Goal: Use online tool/utility: Utilize a website feature to perform a specific function

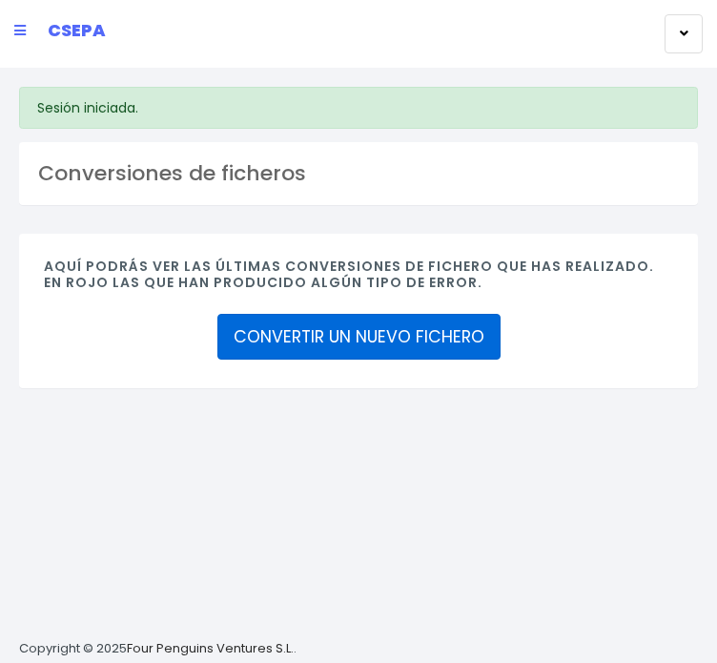
click at [320, 359] on link "CONVERTIR UN NUEVO FICHERO" at bounding box center [358, 337] width 283 height 46
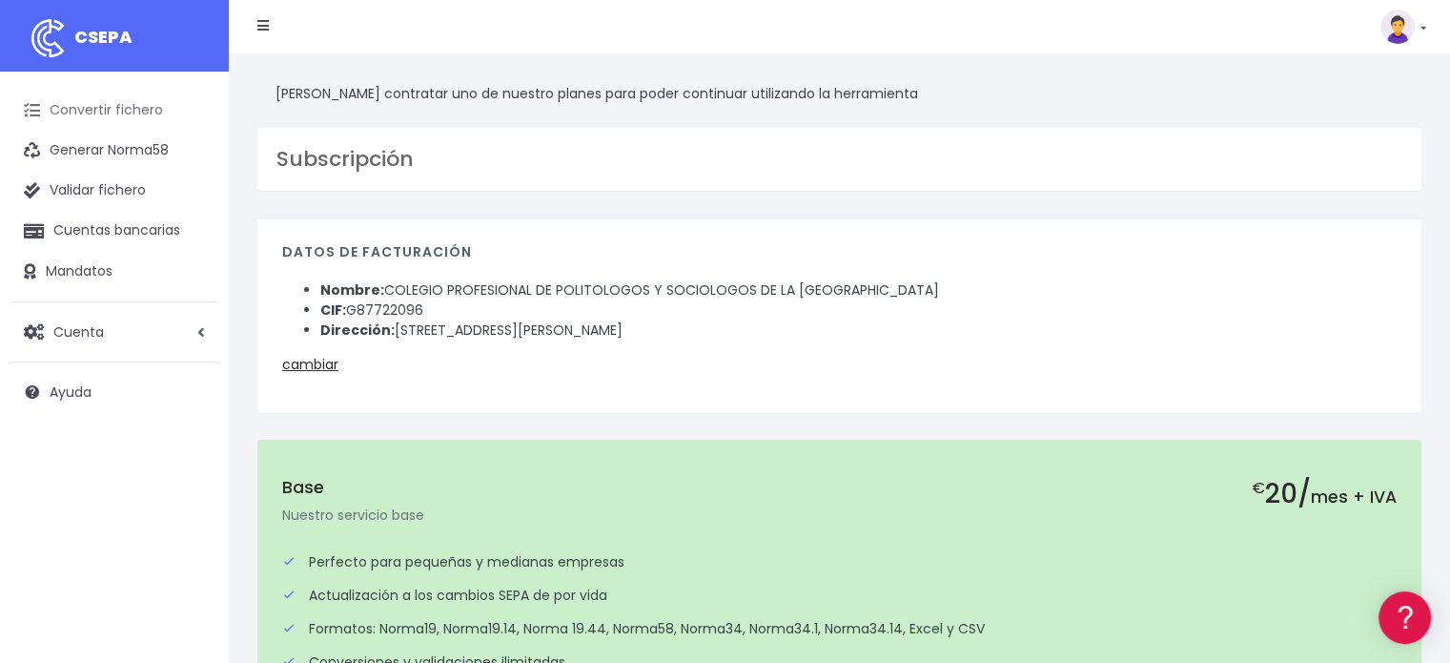
click at [106, 119] on link "Convertir fichero" at bounding box center [115, 111] width 210 height 40
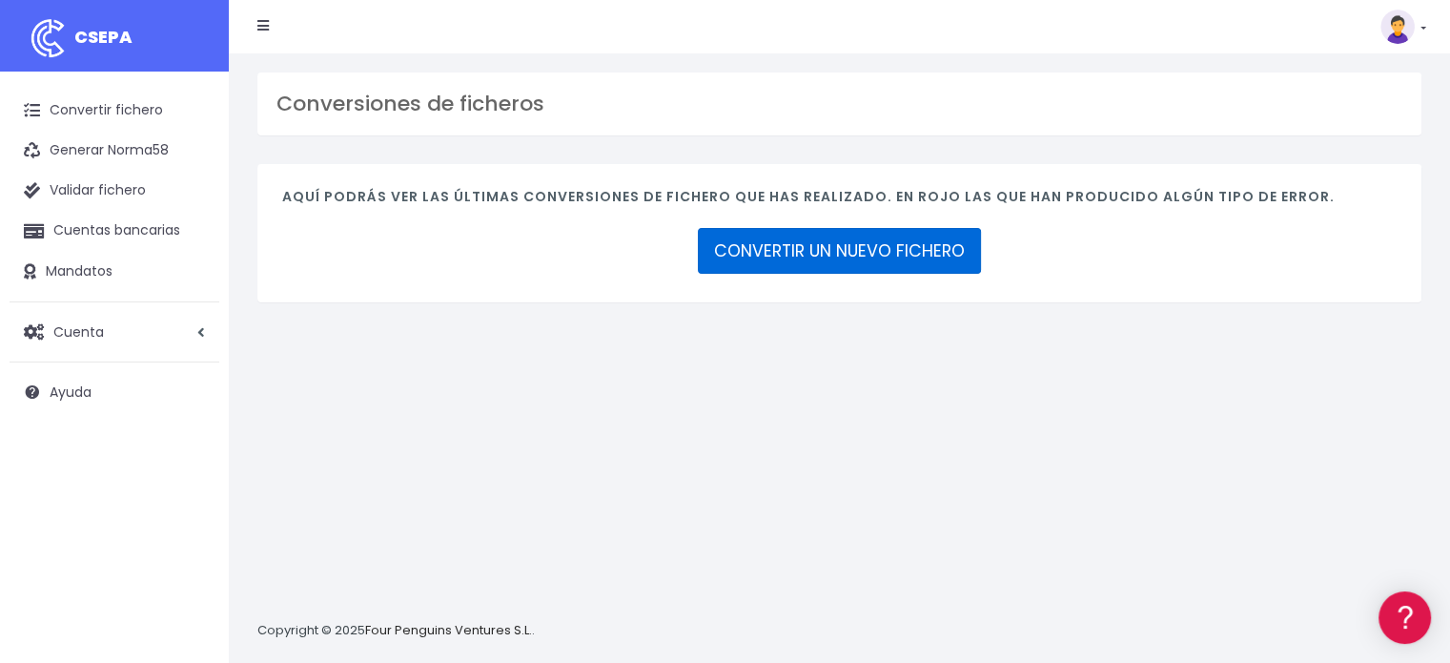
click at [793, 239] on link "CONVERTIR UN NUEVO FICHERO" at bounding box center [839, 251] width 283 height 46
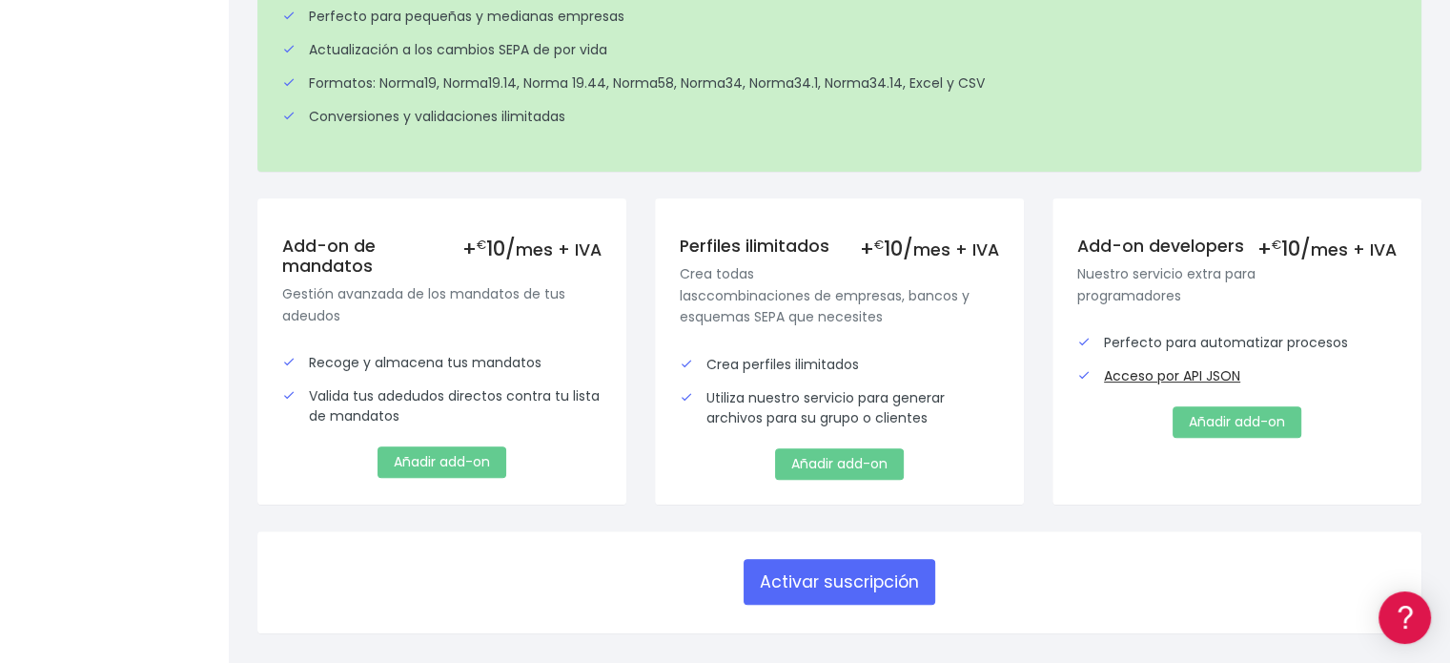
scroll to position [547, 0]
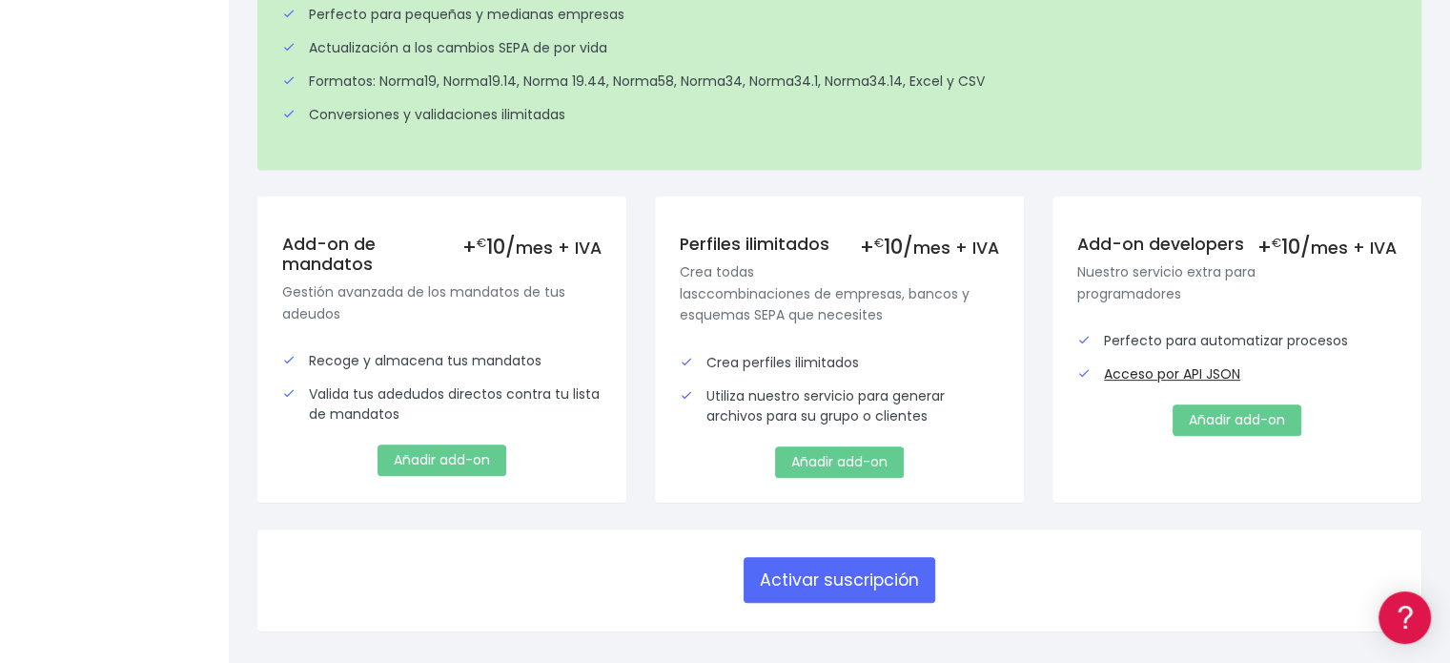
click at [796, 541] on div "Activar suscripción" at bounding box center [839, 580] width 1164 height 102
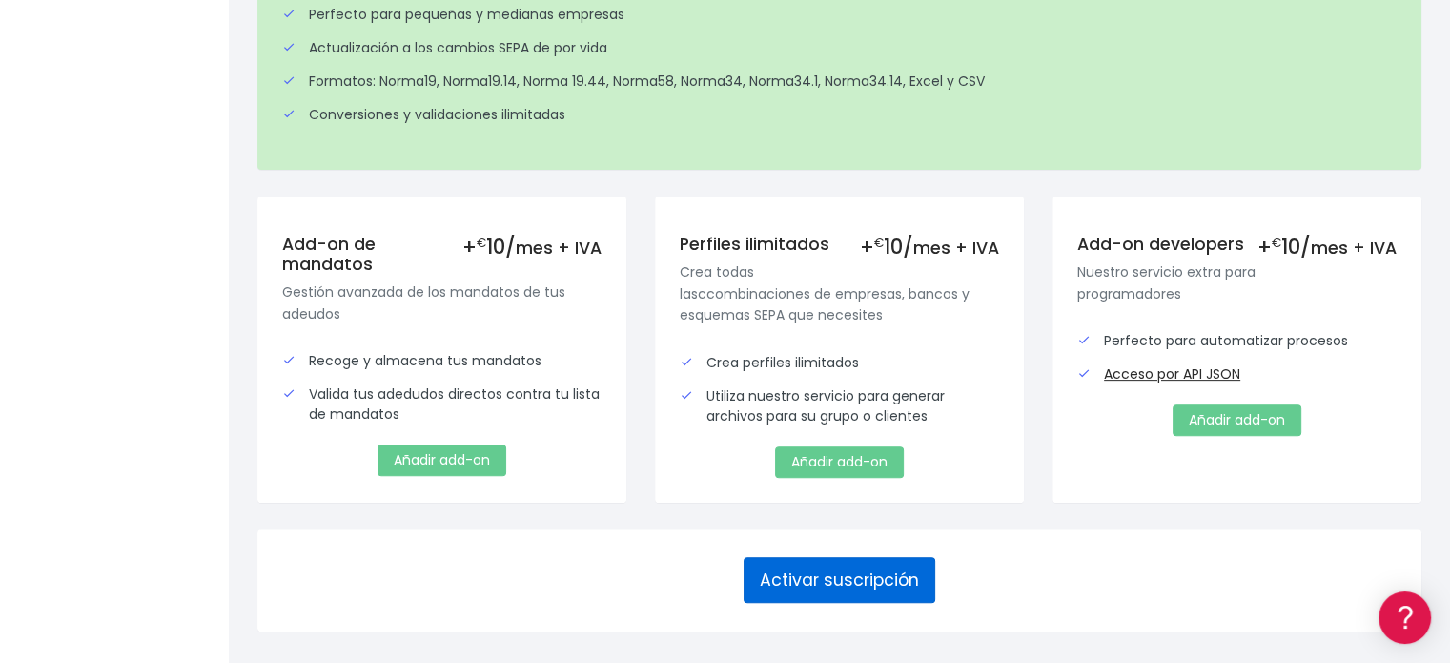
click at [791, 557] on button "Activar suscripción" at bounding box center [840, 580] width 192 height 46
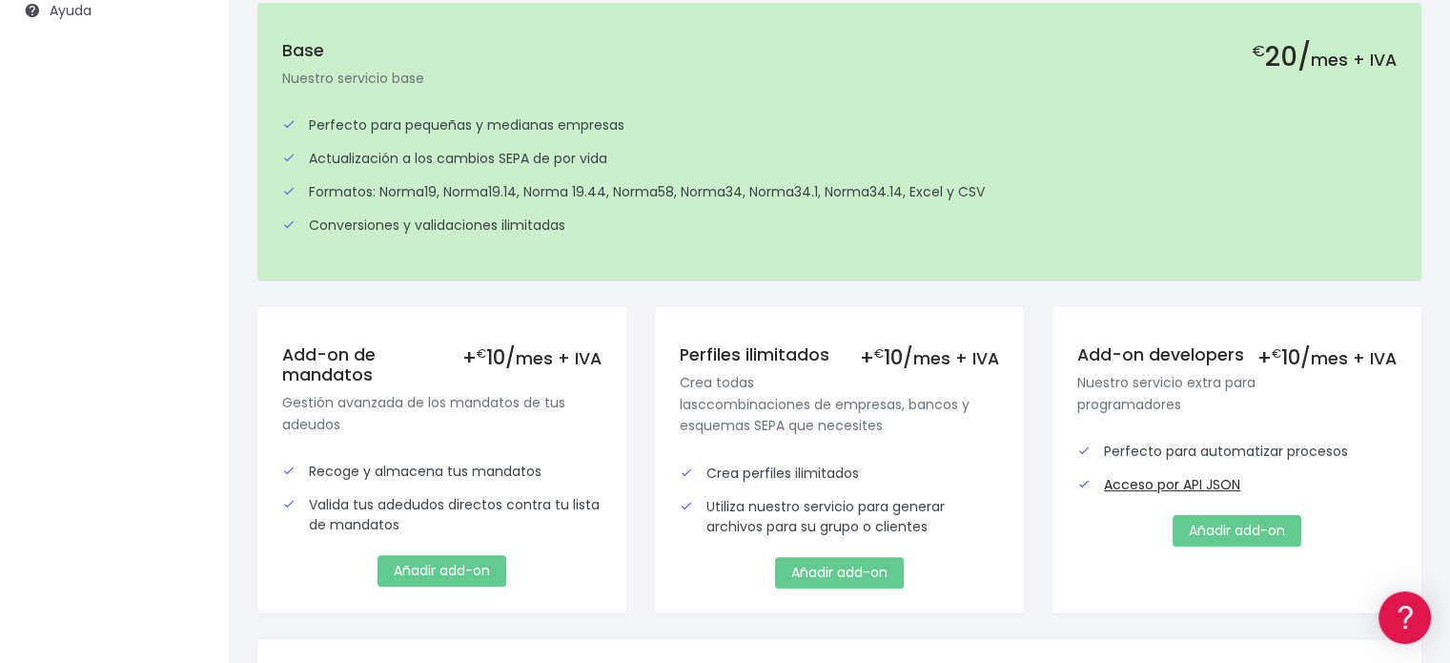
scroll to position [567, 0]
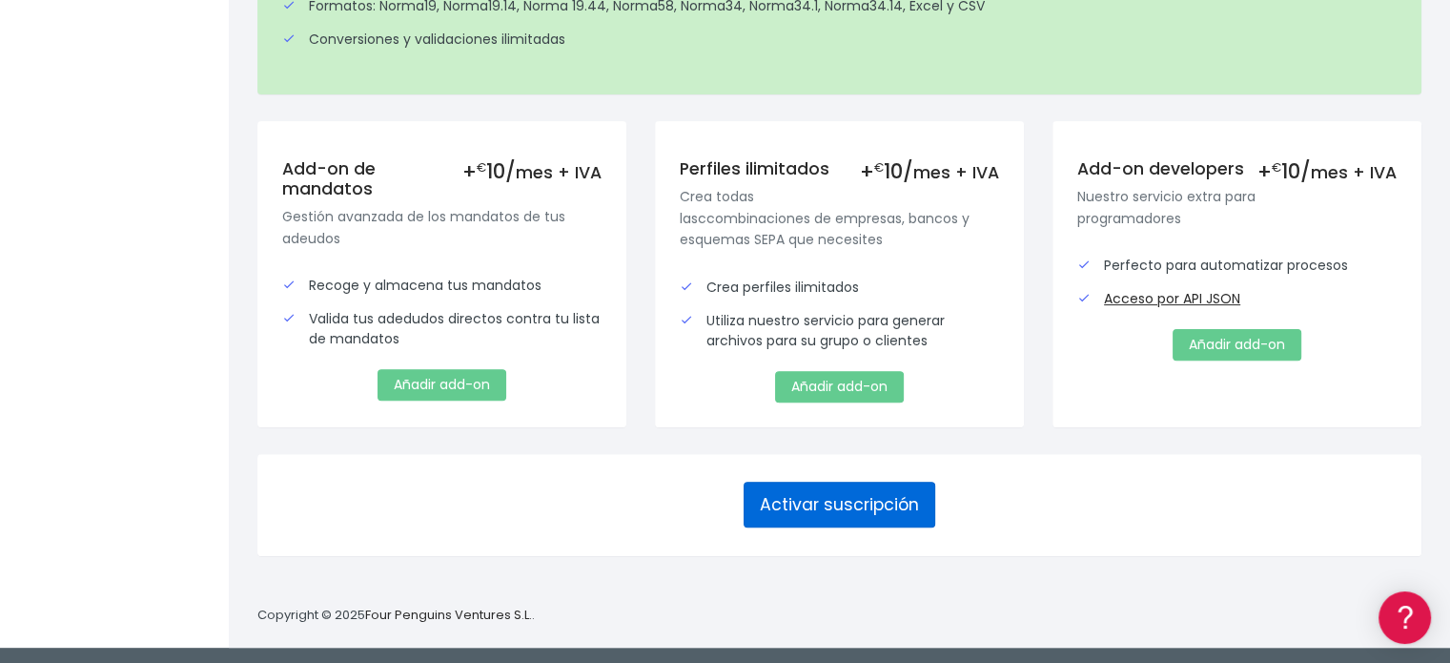
click at [895, 495] on button "Activar suscripción" at bounding box center [840, 505] width 192 height 46
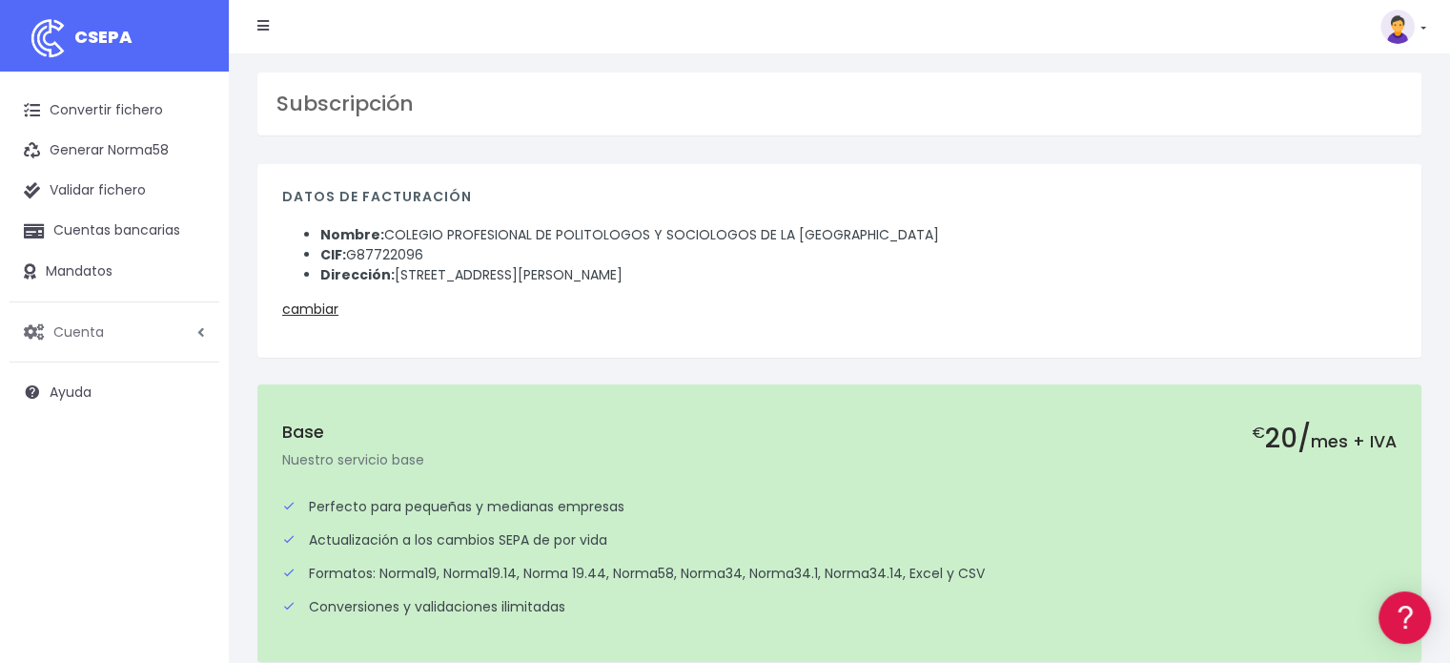
click at [68, 339] on span "Cuenta" at bounding box center [78, 330] width 51 height 19
click at [80, 412] on link "Suscripción" at bounding box center [125, 412] width 189 height 34
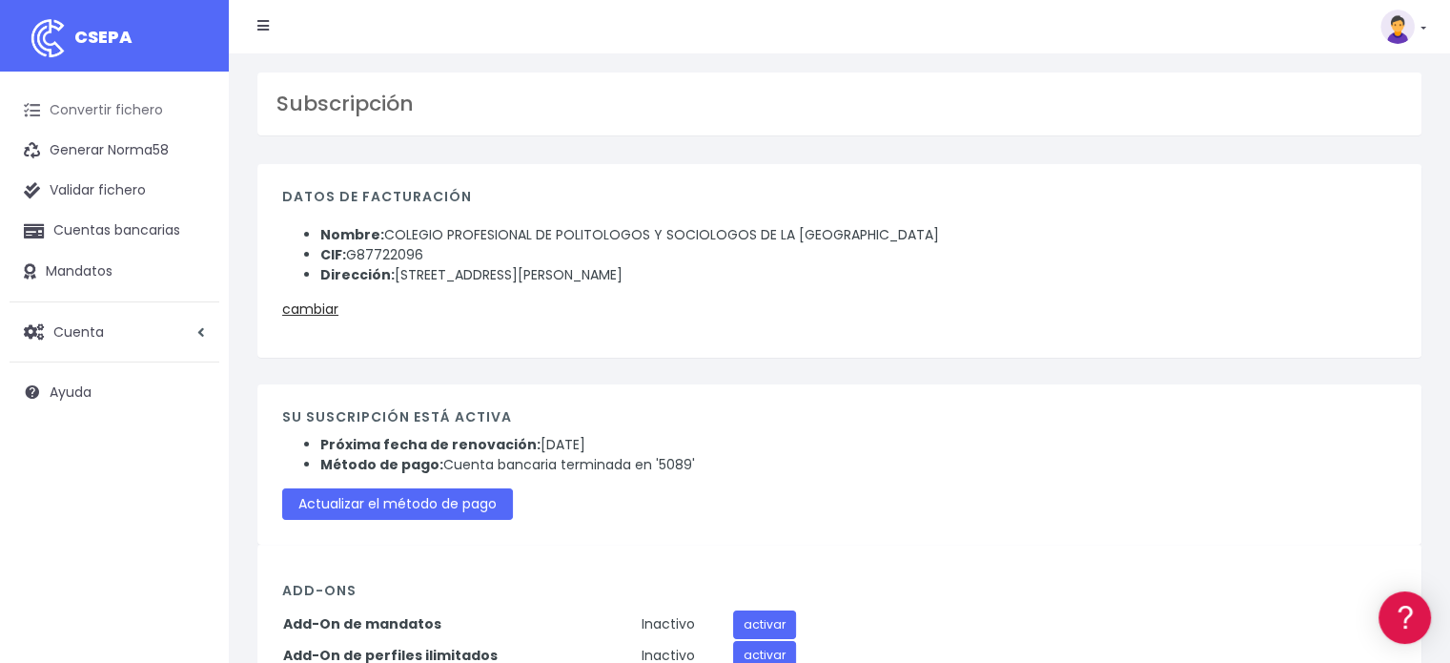
click at [65, 113] on link "Convertir fichero" at bounding box center [115, 111] width 210 height 40
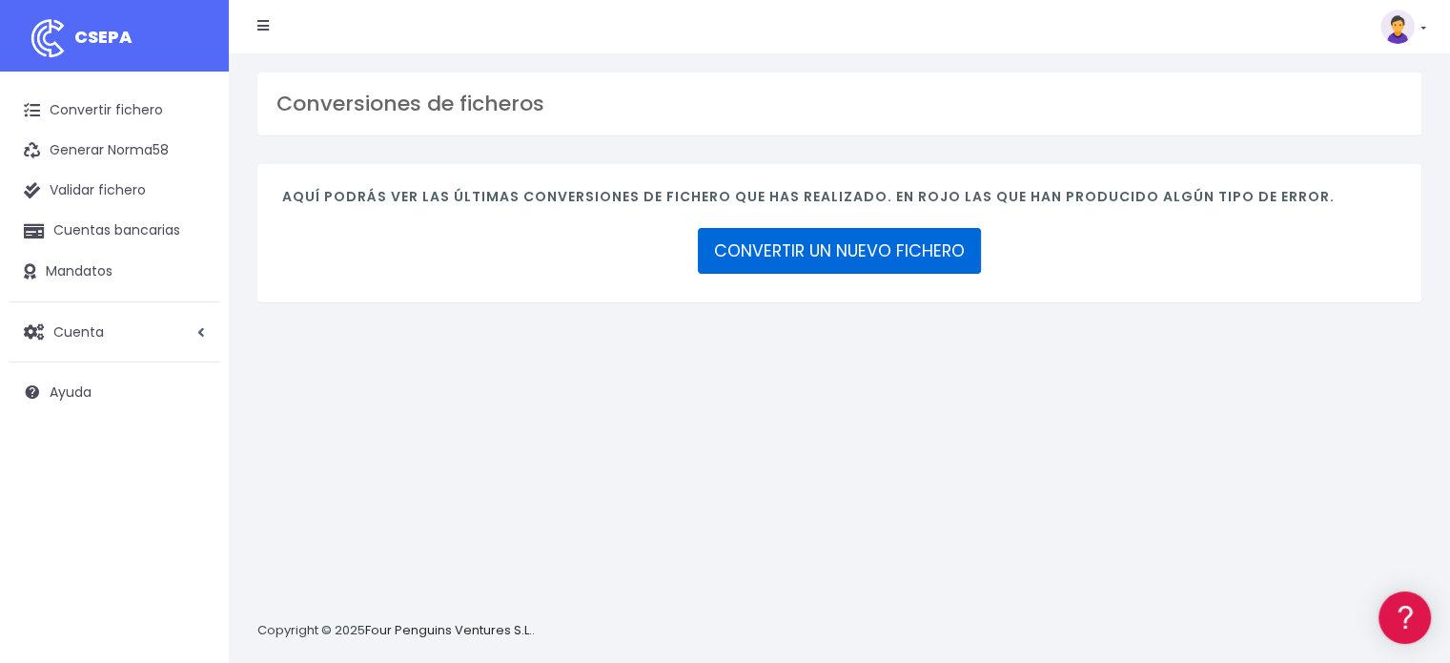
click at [806, 247] on link "CONVERTIR UN NUEVO FICHERO" at bounding box center [839, 251] width 283 height 46
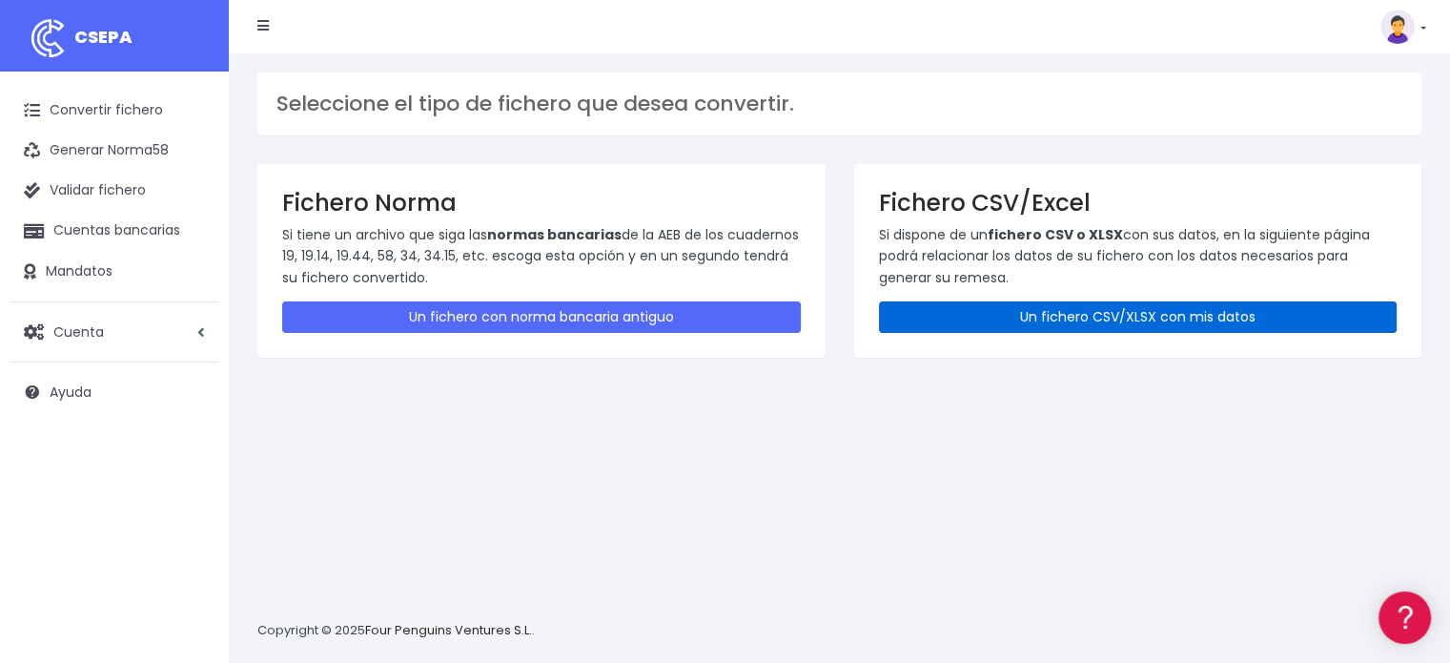
click at [988, 327] on link "Un fichero CSV/XLSX con mis datos" at bounding box center [1138, 316] width 519 height 31
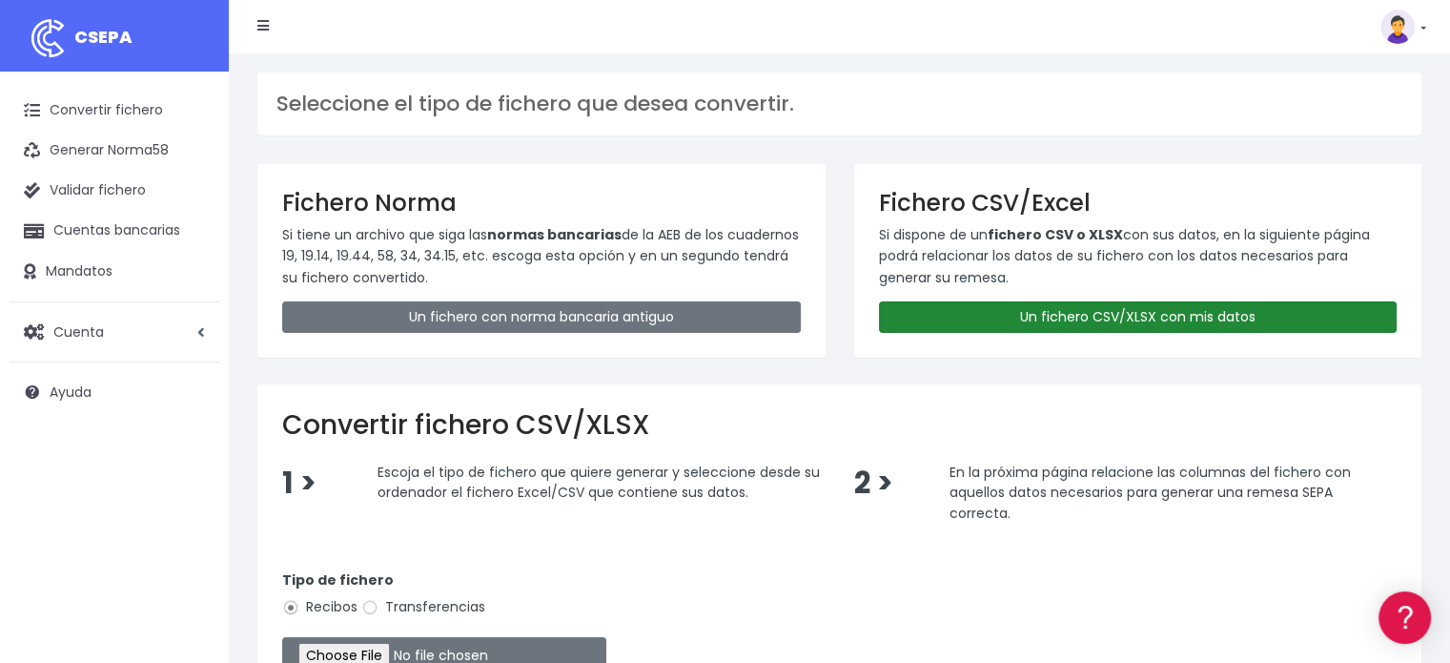
scroll to position [198, 0]
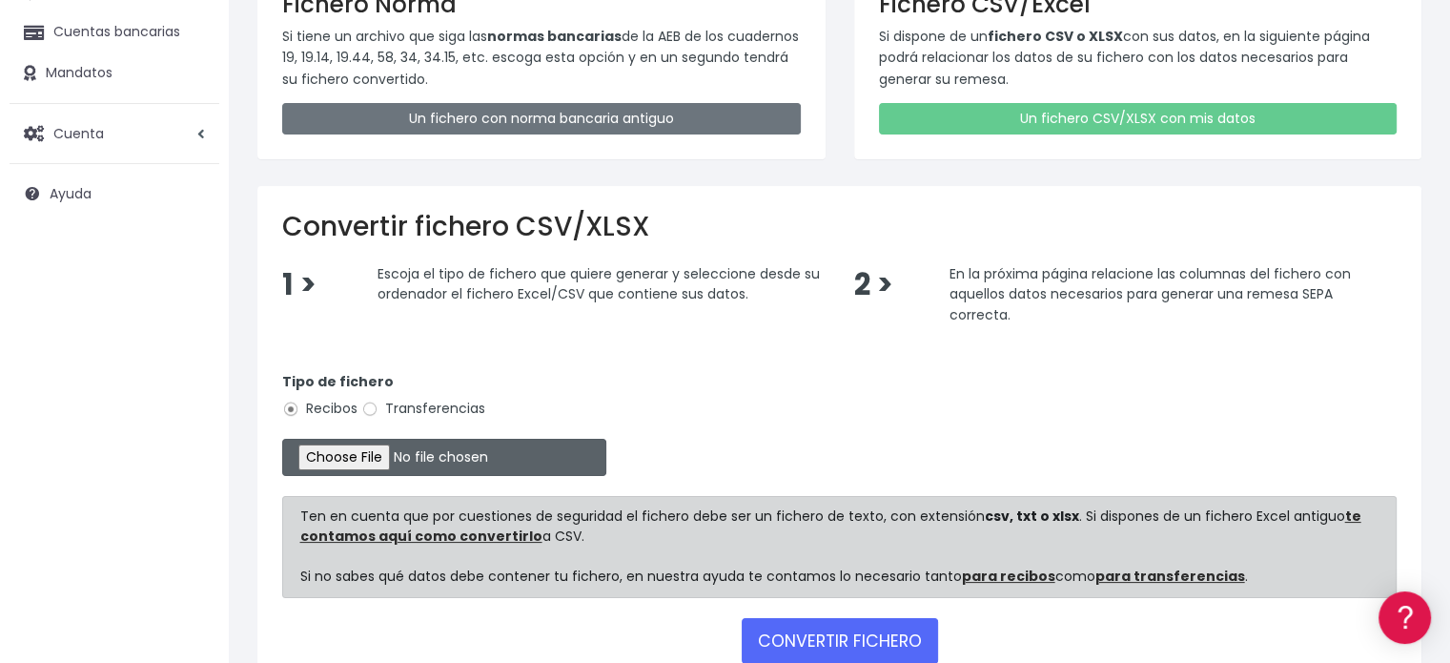
click at [298, 452] on input "file" at bounding box center [444, 457] width 324 height 37
type input "C:\fakepath\Cuota GACE extra septiembre 2.xlsx"
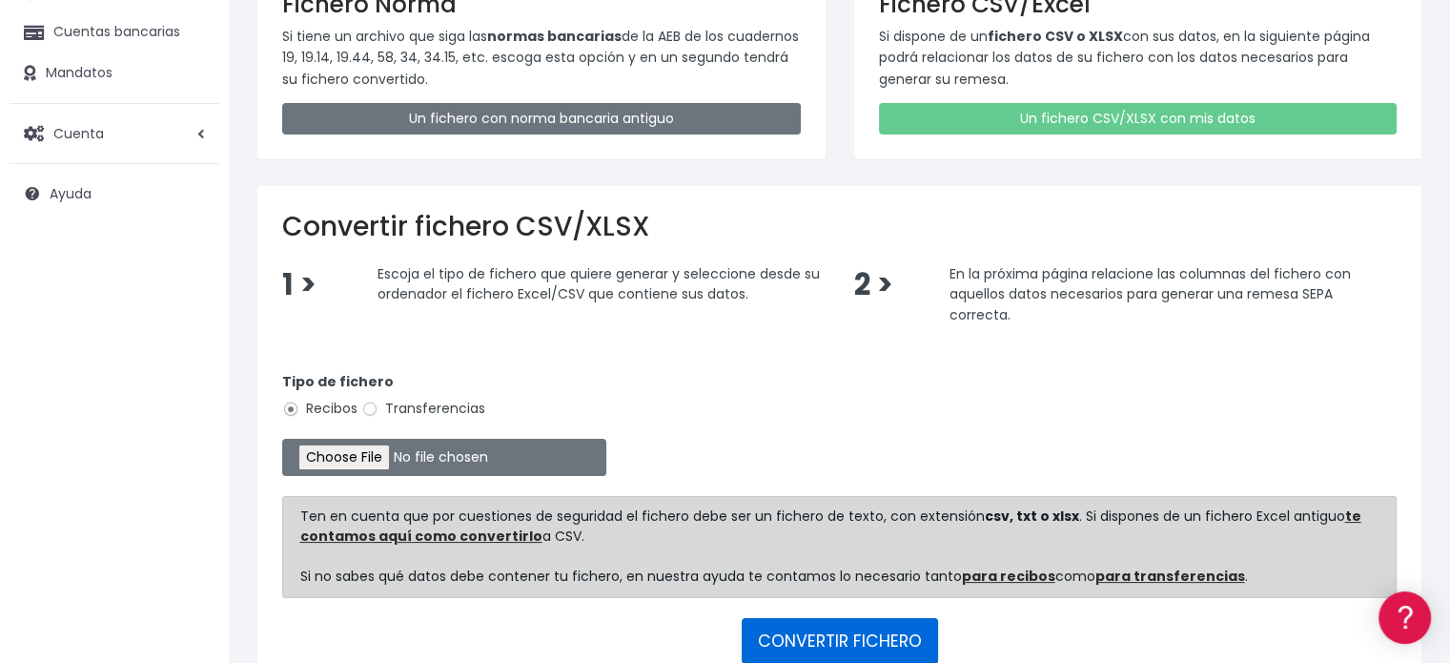
click at [872, 639] on button "CONVERTIR FICHERO" at bounding box center [840, 641] width 196 height 46
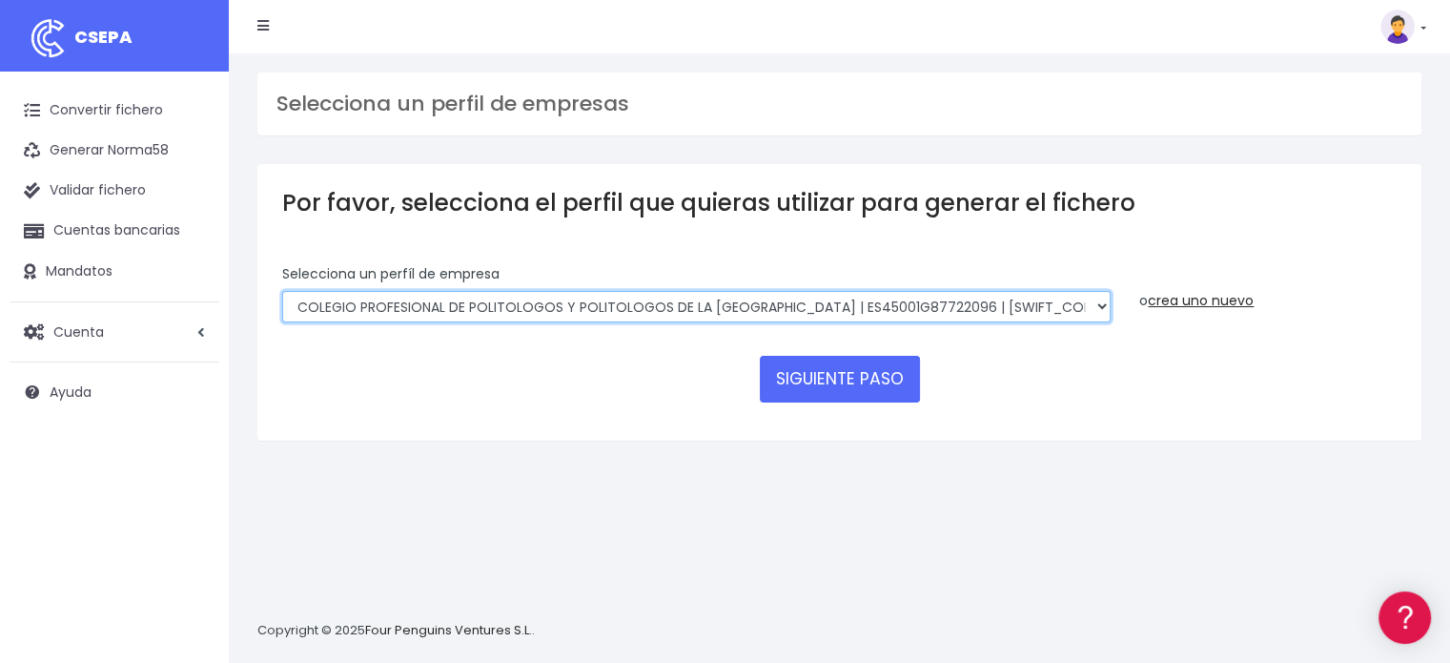
click at [784, 319] on select "COLEGIO PROFESIONAL DE POLITOLOGOS Y POLITOLOGOS DE LA COMUNIDAD DE MADRID | ES…" at bounding box center [696, 307] width 829 height 32
select select "1956"
click at [282, 291] on select "COLEGIO PROFESIONAL DE POLITOLOGOS Y POLITOLOGOS DE LA COMUNIDAD DE MADRID | ES…" at bounding box center [696, 307] width 829 height 32
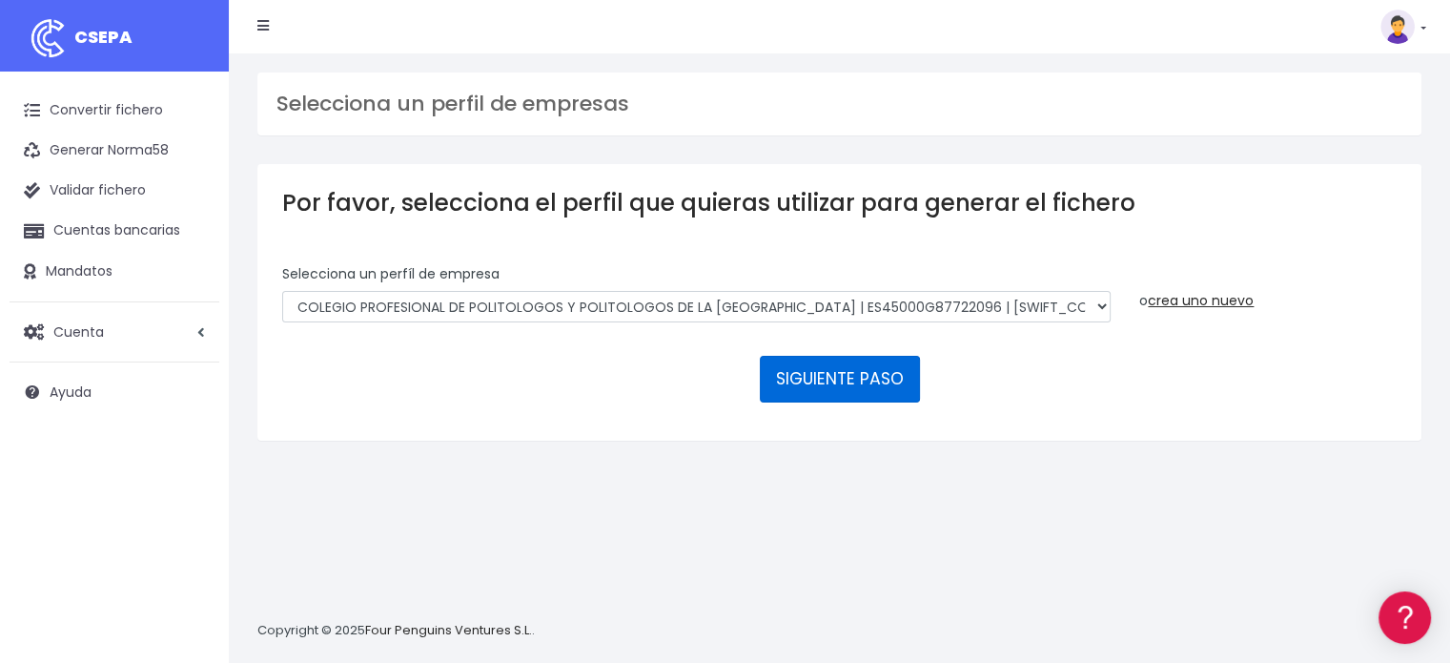
click at [811, 357] on button "SIGUIENTE PASO" at bounding box center [840, 379] width 160 height 46
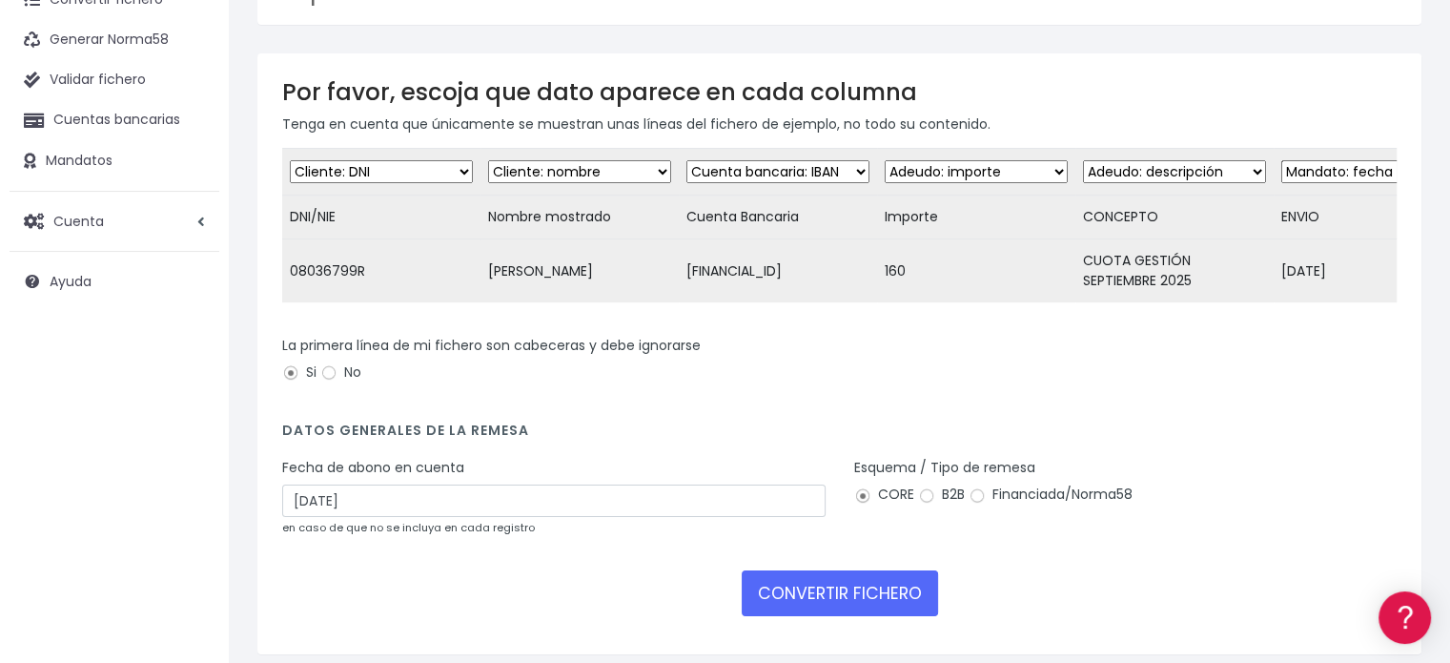
scroll to position [196, 0]
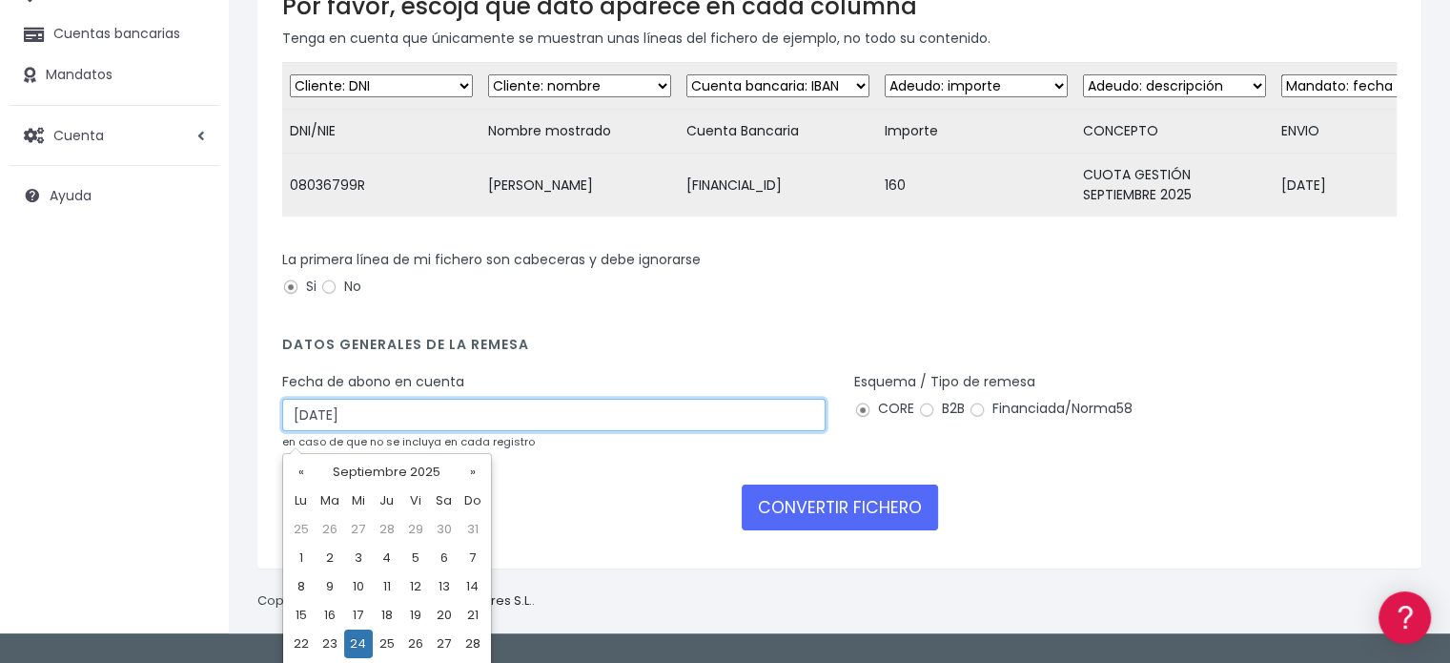
click at [488, 411] on input "[DATE]" at bounding box center [553, 415] width 543 height 32
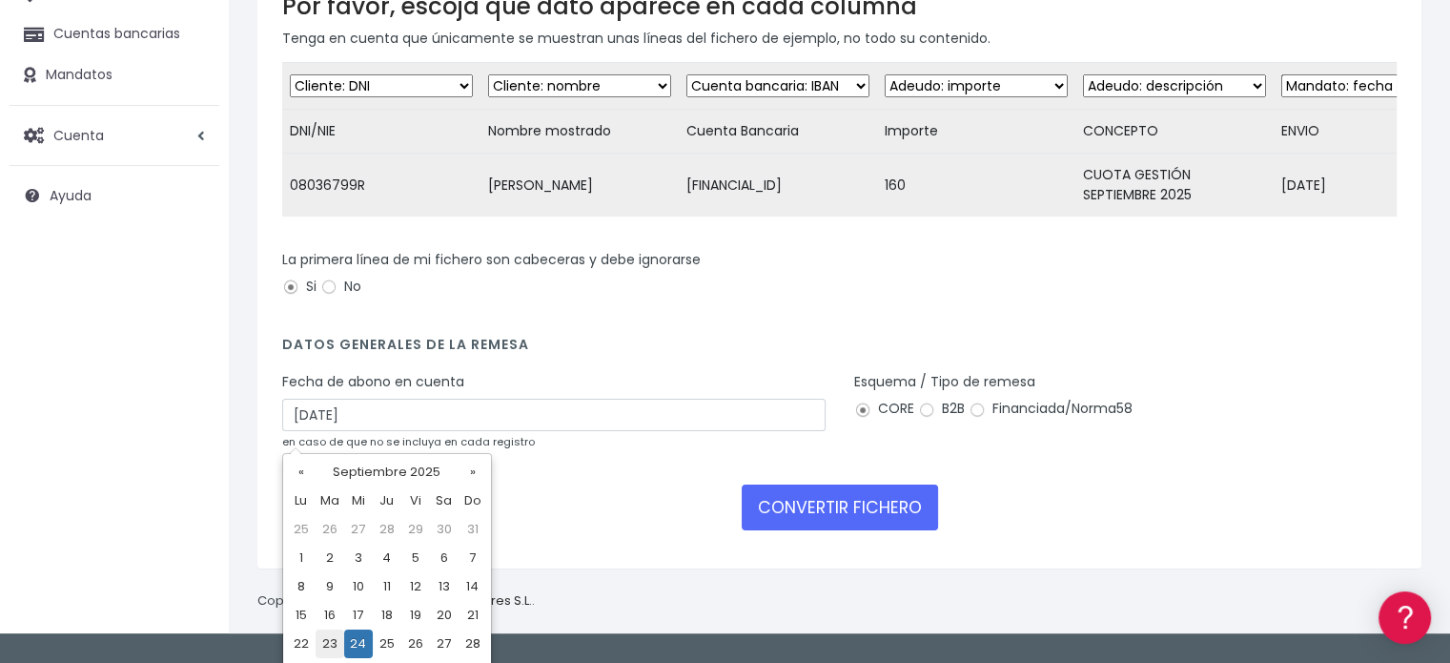
click at [325, 636] on td "23" at bounding box center [330, 643] width 29 height 29
type input "[DATE]"
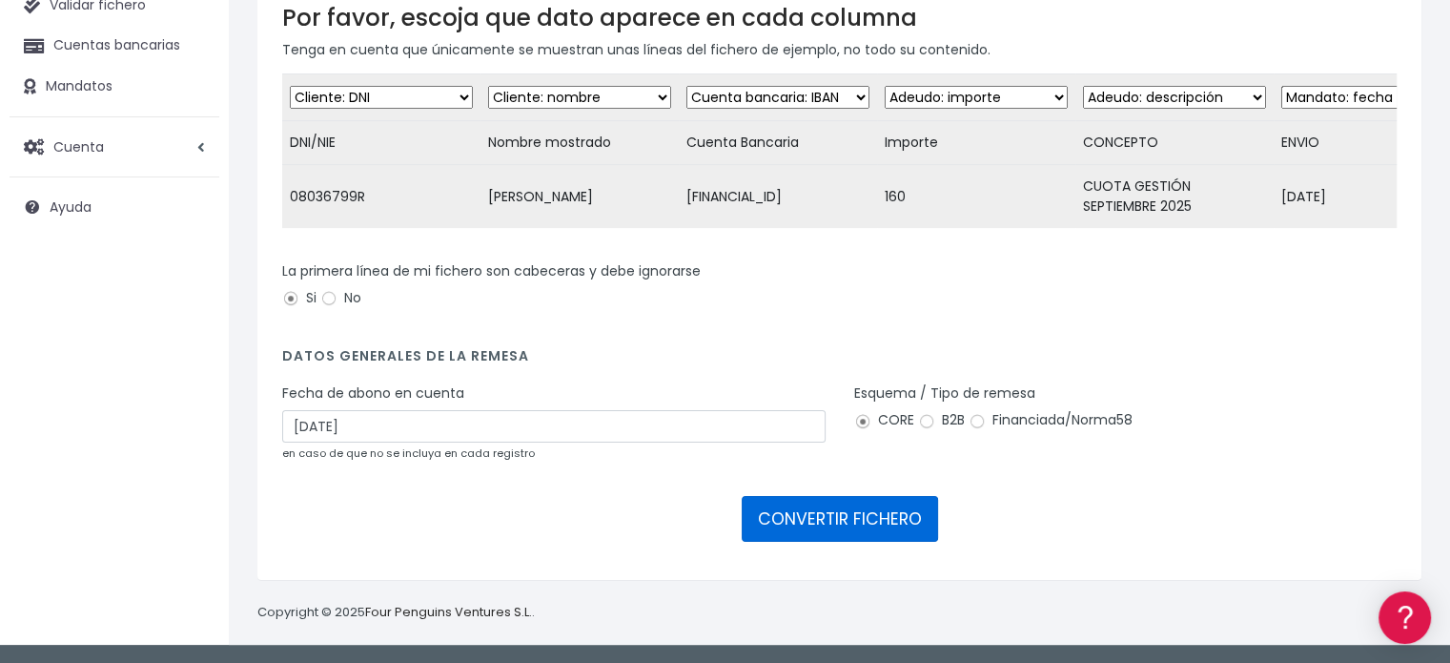
click at [870, 506] on button "CONVERTIR FICHERO" at bounding box center [840, 519] width 196 height 46
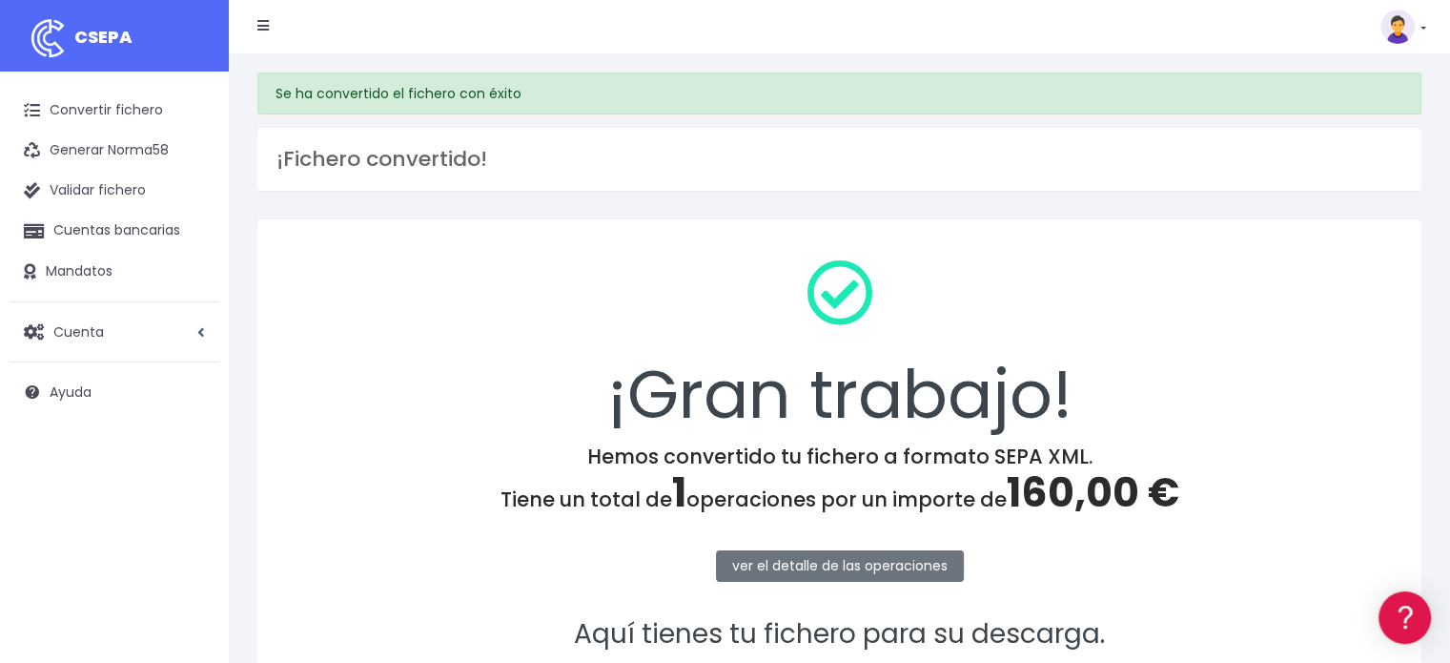
scroll to position [247, 0]
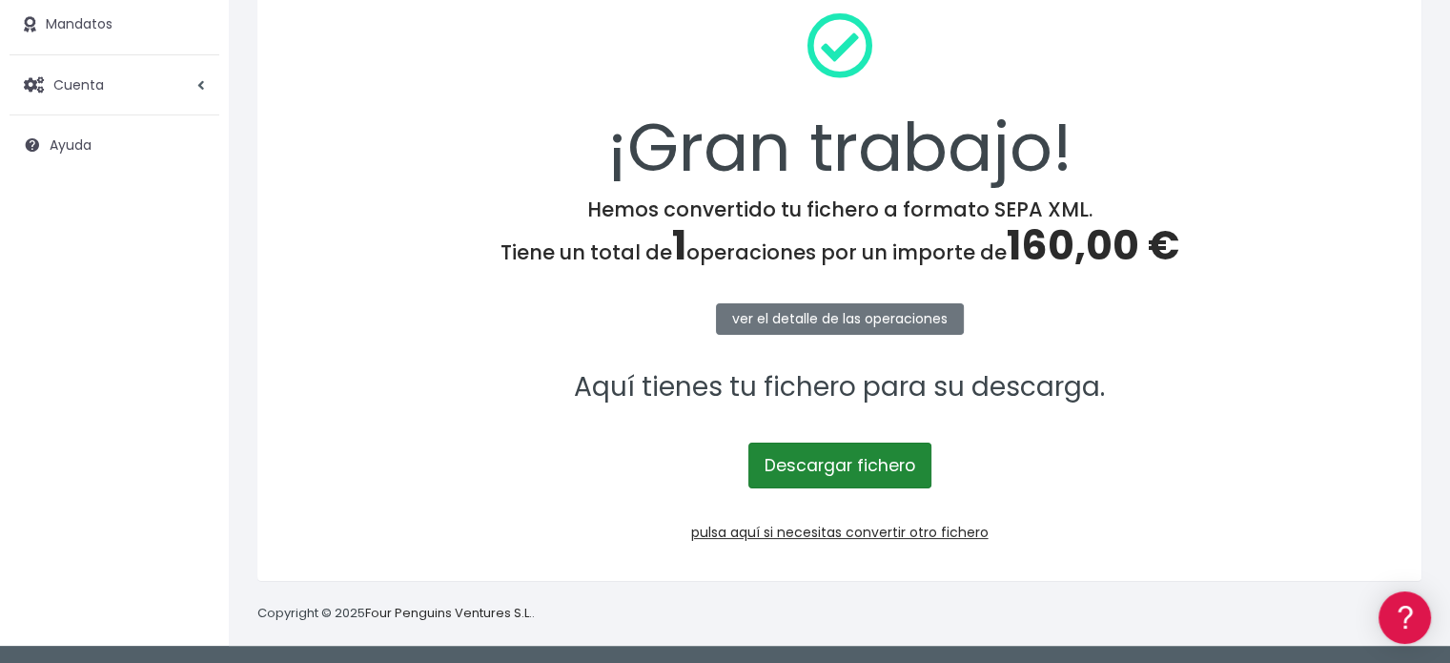
click at [809, 463] on link "Descargar fichero" at bounding box center [839, 465] width 183 height 46
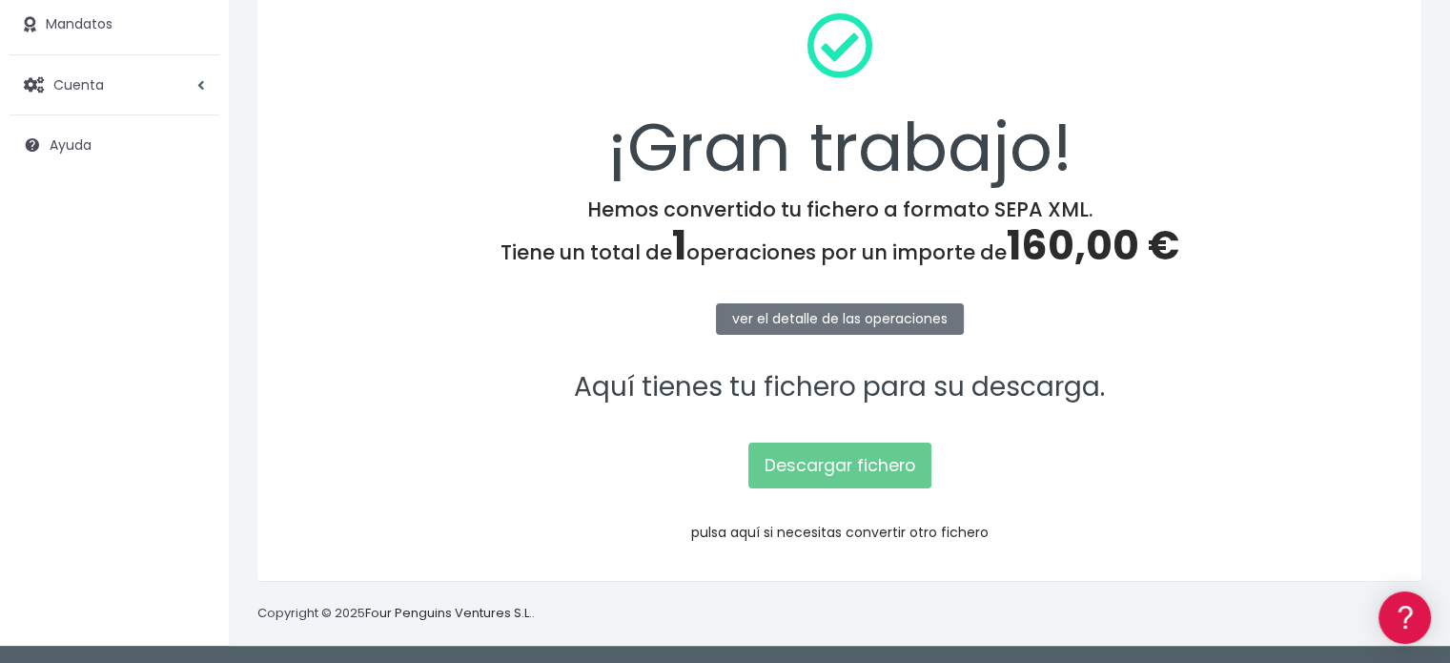
click at [830, 527] on link "pulsa aquí si necesitas convertir otro fichero" at bounding box center [839, 532] width 297 height 19
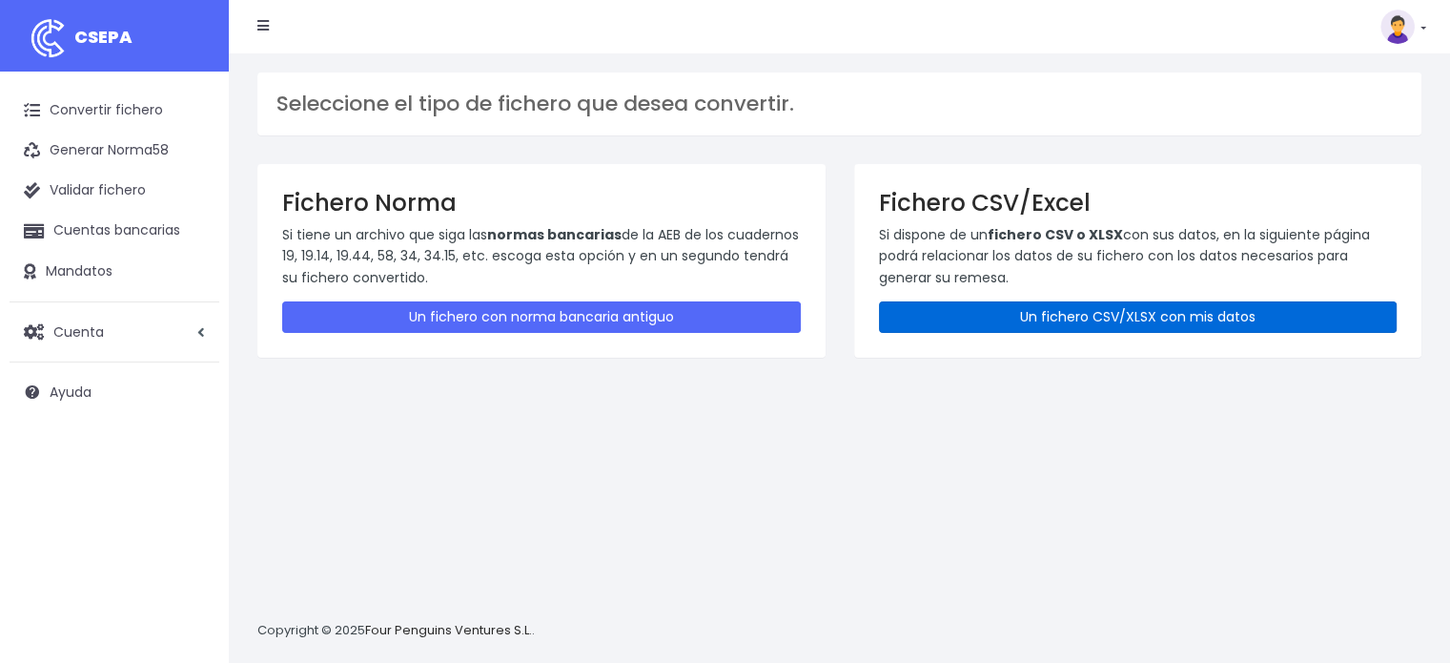
drag, startPoint x: 983, startPoint y: 339, endPoint x: 1049, endPoint y: 306, distance: 73.8
click at [1049, 306] on div "Fichero CSV/Excel Si dispone de un fichero CSV o XLSX con sus datos, en la sigu…" at bounding box center [1138, 261] width 568 height 194
click at [1049, 306] on link "Un fichero CSV/XLSX con mis datos" at bounding box center [1138, 316] width 519 height 31
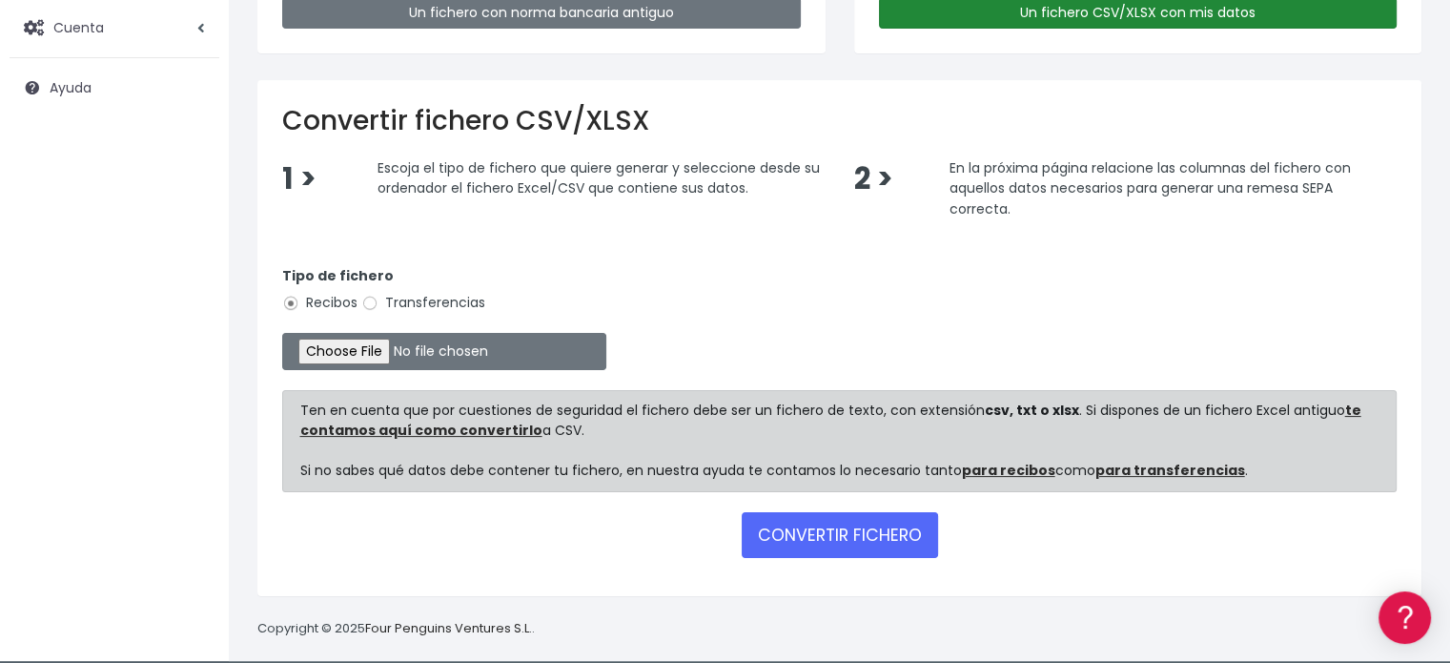
scroll to position [317, 0]
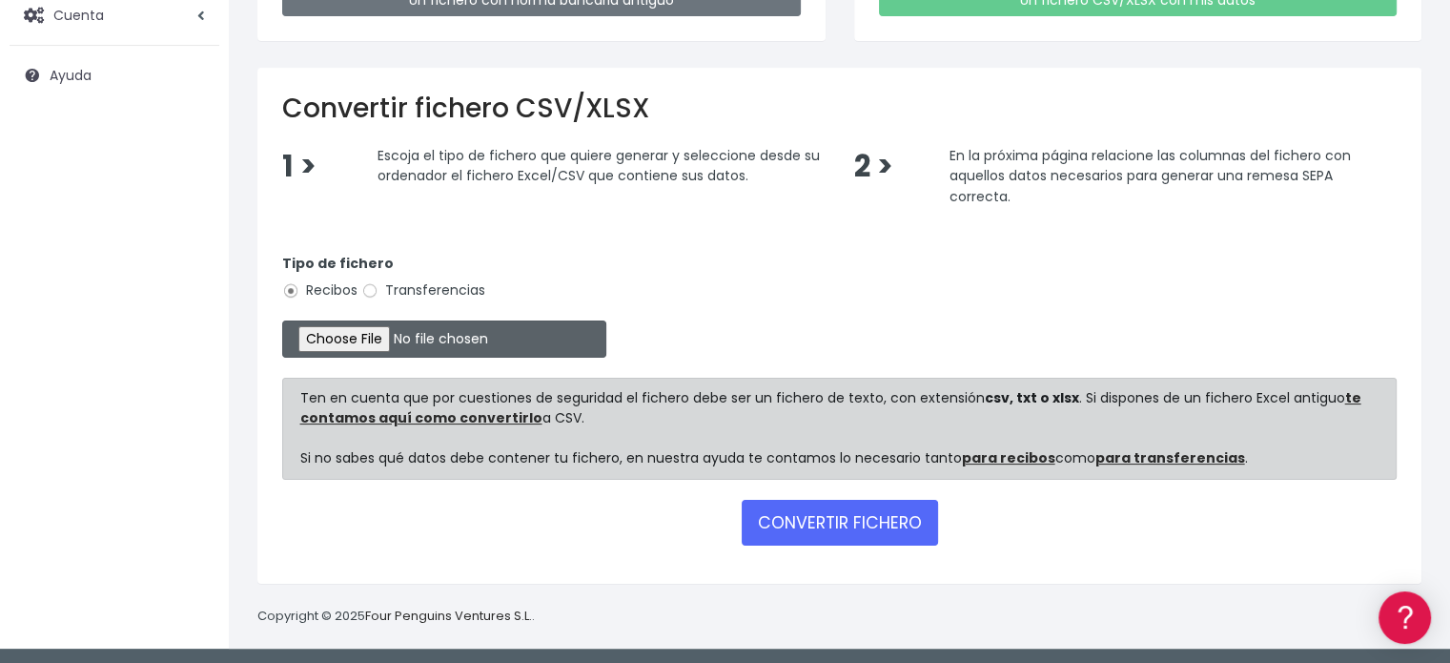
click at [386, 338] on input "file" at bounding box center [444, 338] width 324 height 37
type input "C:\fakepath\Cuota GACE extra septiembre 2.xlsx"
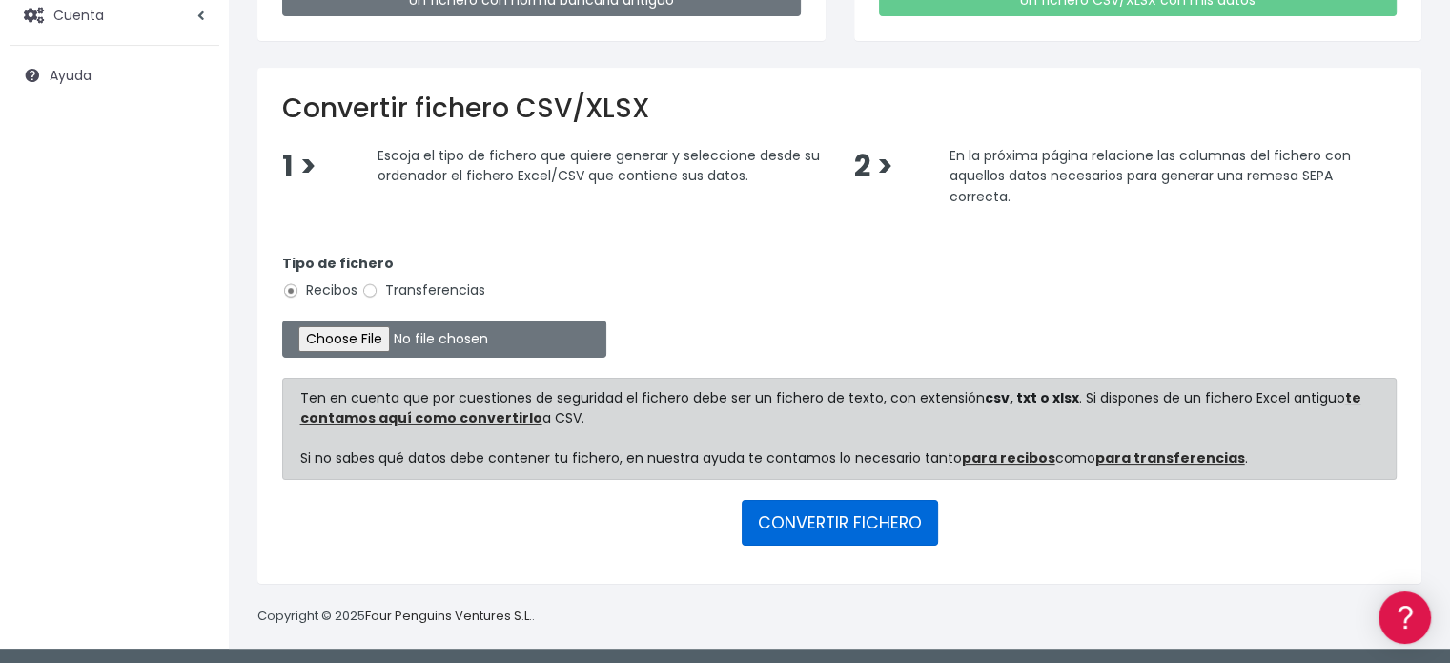
click at [874, 502] on button "CONVERTIR FICHERO" at bounding box center [840, 523] width 196 height 46
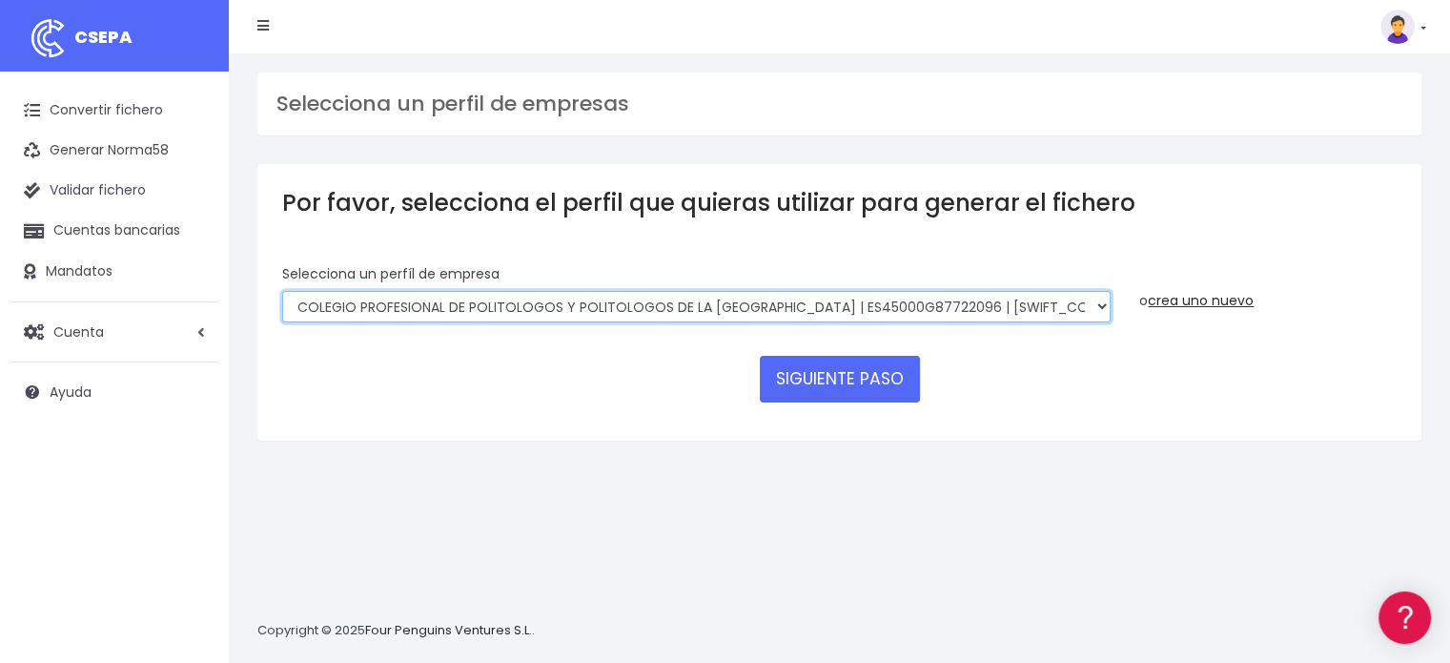
click at [704, 318] on select "COLEGIO PROFESIONAL DE POLITOLOGOS Y POLITOLOGOS DE LA COMUNIDAD DE MADRID | ES…" at bounding box center [696, 307] width 829 height 32
select select "2134"
click at [282, 291] on select "COLEGIO PROFESIONAL DE POLITOLOGOS Y POLITOLOGOS DE LA COMUNIDAD DE MADRID | ES…" at bounding box center [696, 307] width 829 height 32
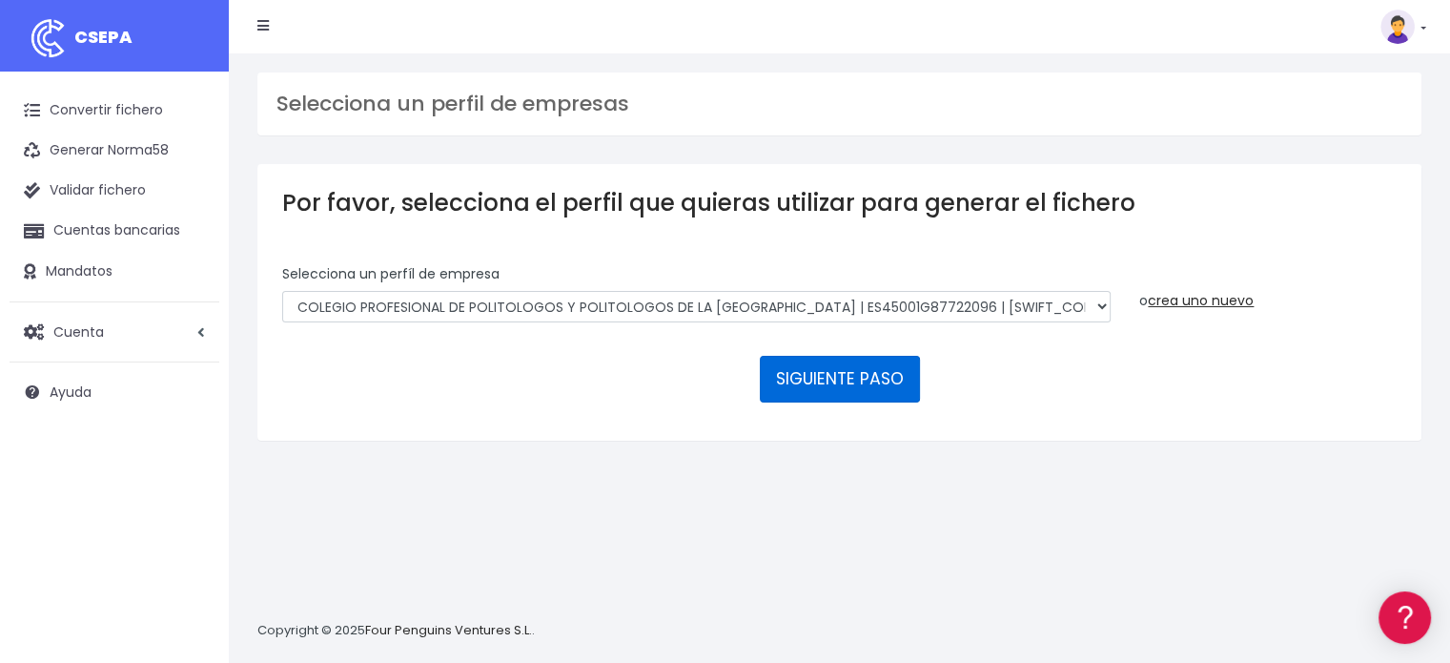
click at [781, 376] on button "SIGUIENTE PASO" at bounding box center [840, 379] width 160 height 46
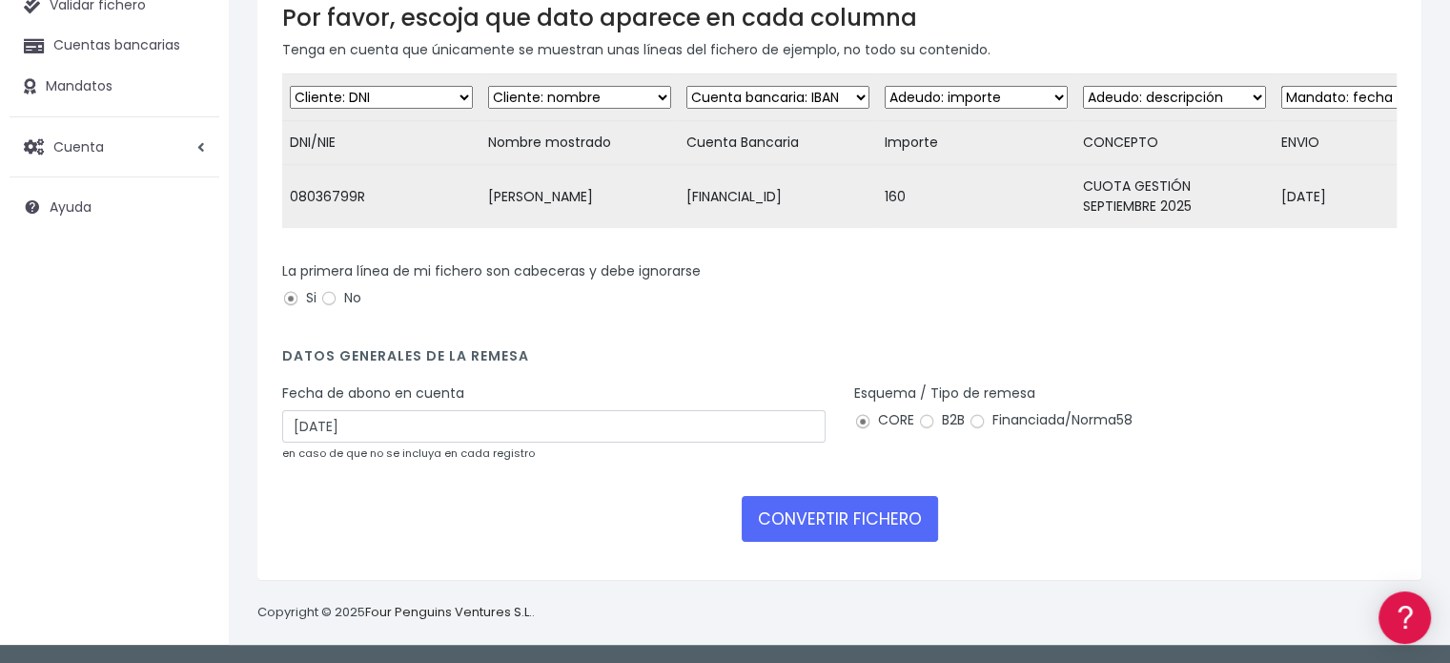
scroll to position [195, 0]
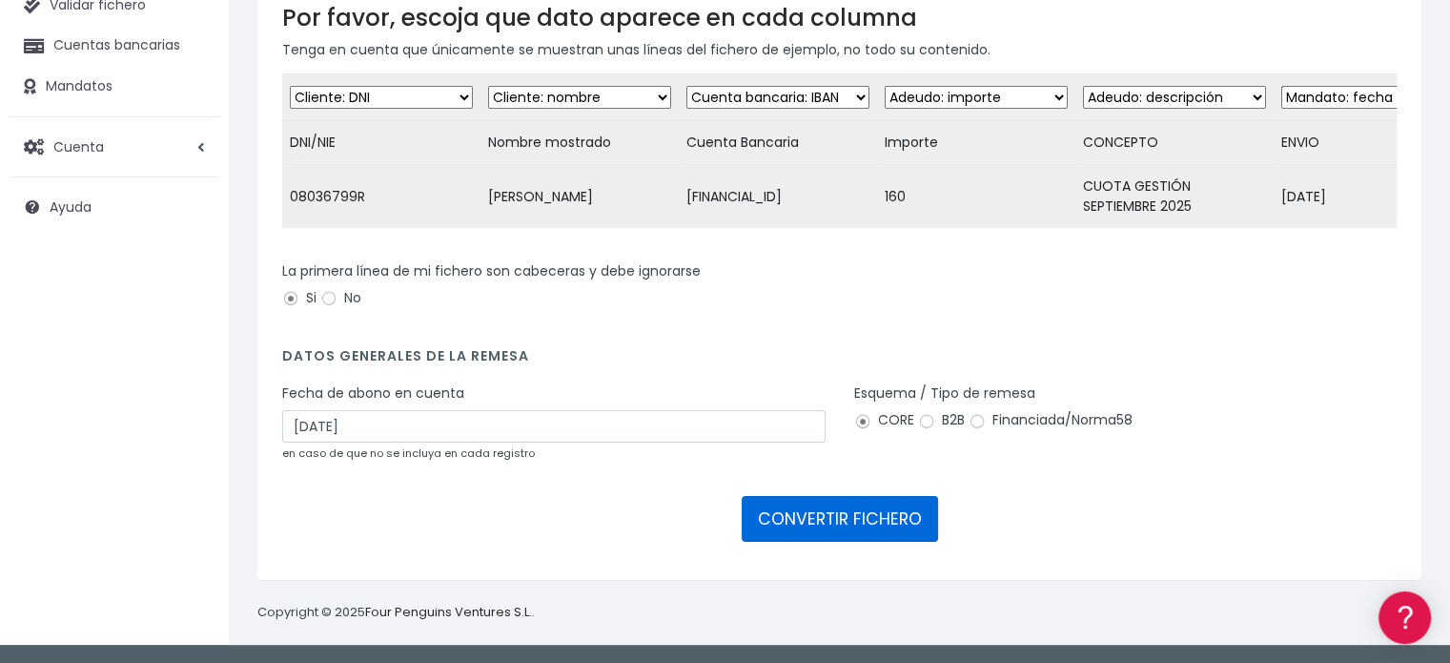
click at [843, 502] on button "CONVERTIR FICHERO" at bounding box center [840, 519] width 196 height 46
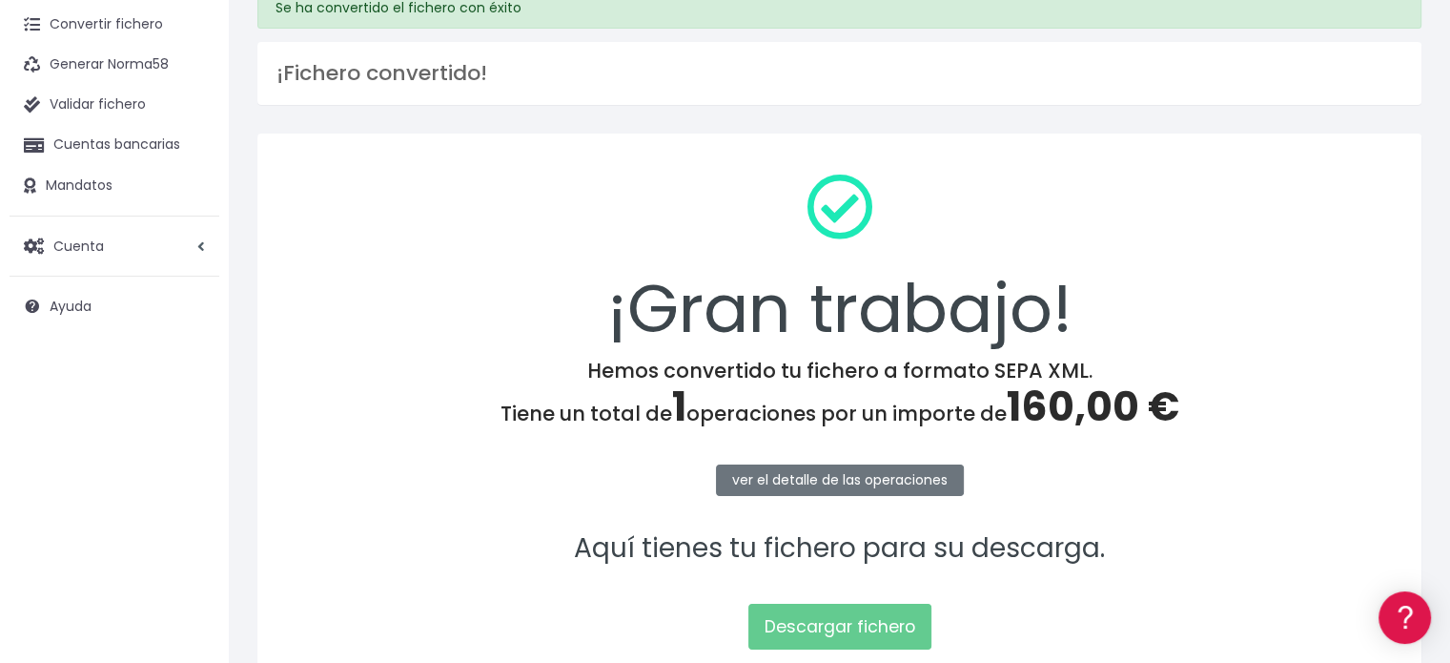
scroll to position [87, 0]
click at [810, 613] on link "Descargar fichero" at bounding box center [839, 626] width 183 height 46
